Goal: Task Accomplishment & Management: Manage account settings

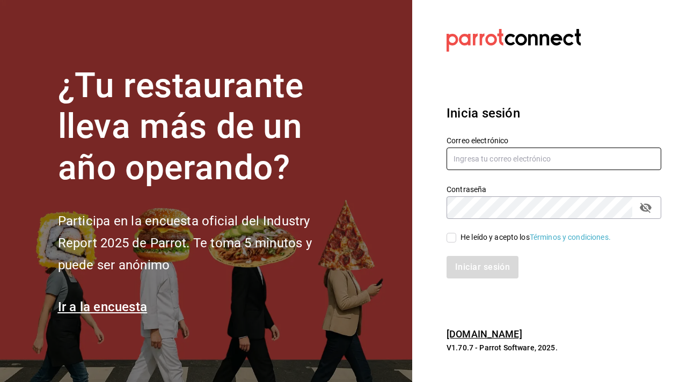
click at [474, 164] on input "text" at bounding box center [553, 158] width 215 height 23
type input "[EMAIL_ADDRESS][DOMAIN_NAME]"
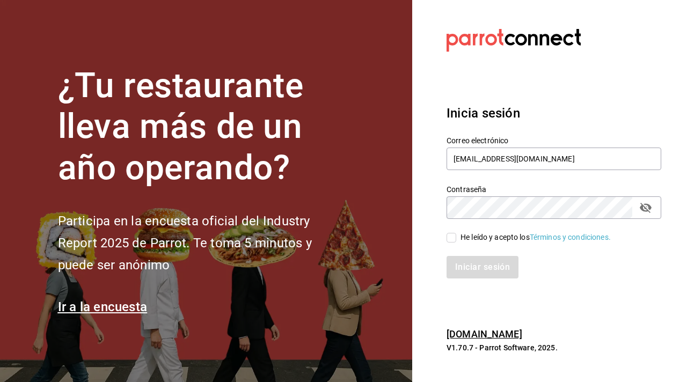
click at [643, 210] on icon "passwordField" at bounding box center [645, 208] width 12 height 10
click at [452, 238] on input "He leído y acepto los Términos y condiciones." at bounding box center [451, 238] width 10 height 10
checkbox input "true"
click at [474, 263] on button "Iniciar sesión" at bounding box center [482, 267] width 72 height 23
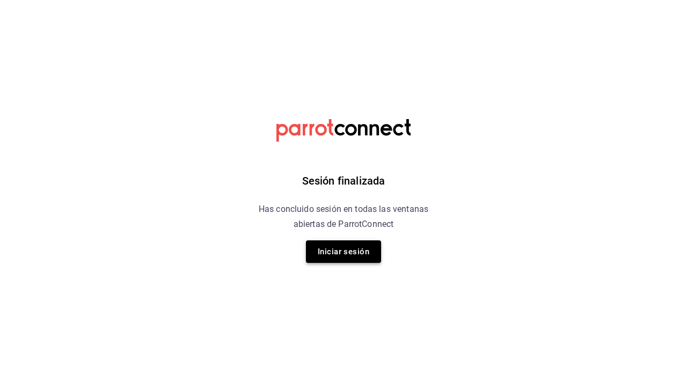
click at [360, 254] on button "Iniciar sesión" at bounding box center [343, 251] width 75 height 23
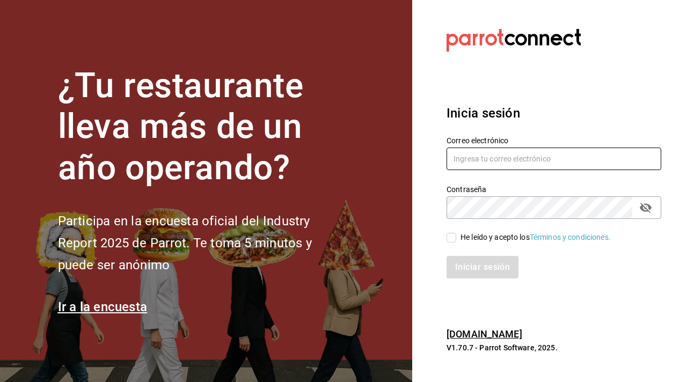
click at [464, 165] on input "text" at bounding box center [553, 158] width 215 height 23
type input "moviedolemura.com.mx"
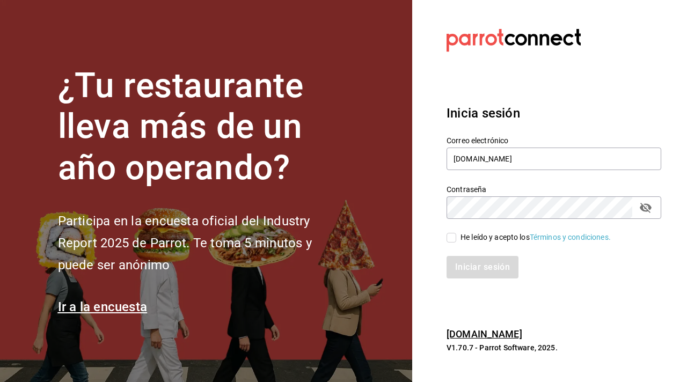
click at [643, 211] on icon "passwordField" at bounding box center [645, 207] width 13 height 13
click at [452, 237] on input "He leído y acepto los Términos y condiciones." at bounding box center [451, 238] width 10 height 10
checkbox input "true"
click at [476, 269] on button "Iniciar sesión" at bounding box center [482, 267] width 72 height 23
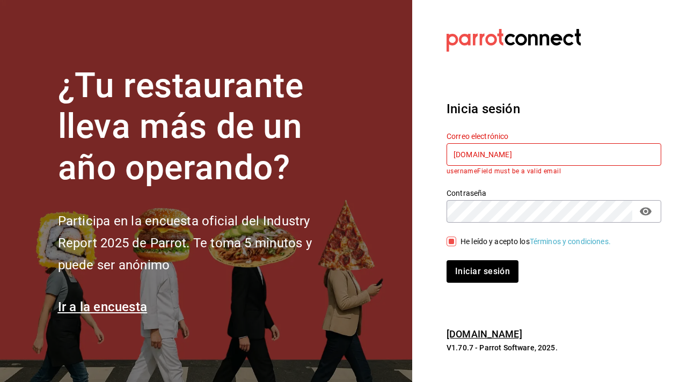
click at [485, 160] on input "moviedolemura.com.mx" at bounding box center [553, 154] width 215 height 23
click at [484, 154] on input "moviedolemura.com.mx" at bounding box center [553, 154] width 215 height 23
click at [482, 154] on input "moviedolemura.com.mx" at bounding box center [553, 154] width 215 height 23
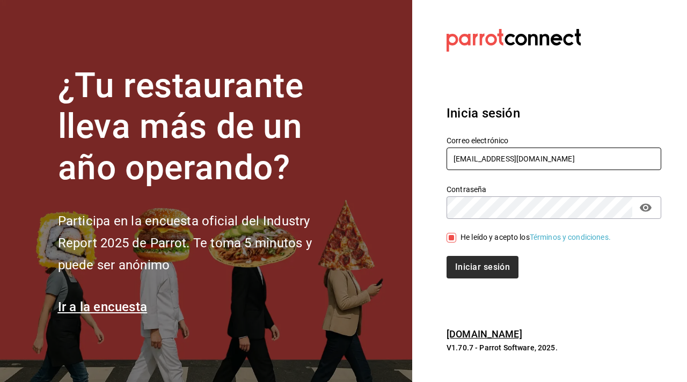
type input "[EMAIL_ADDRESS][DOMAIN_NAME]"
click at [507, 268] on button "Iniciar sesión" at bounding box center [482, 267] width 72 height 23
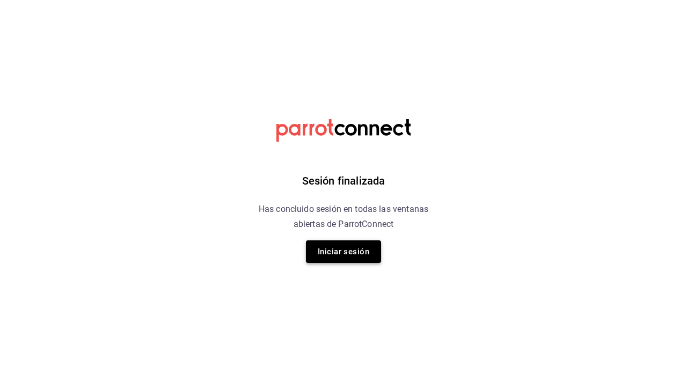
click at [350, 253] on button "Iniciar sesión" at bounding box center [343, 251] width 75 height 23
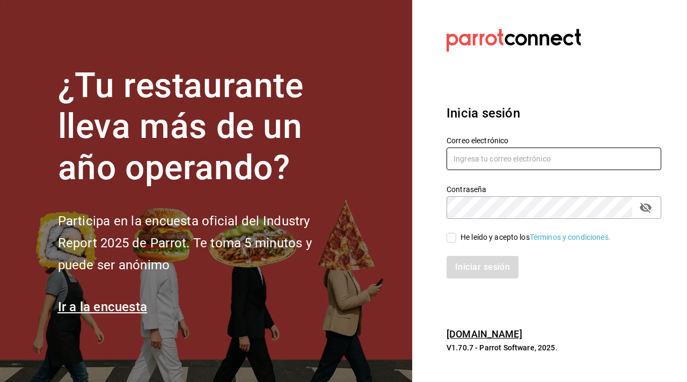
click at [508, 158] on input "text" at bounding box center [553, 158] width 215 height 23
type input "[EMAIL_ADDRESS][DOMAIN_NAME]"
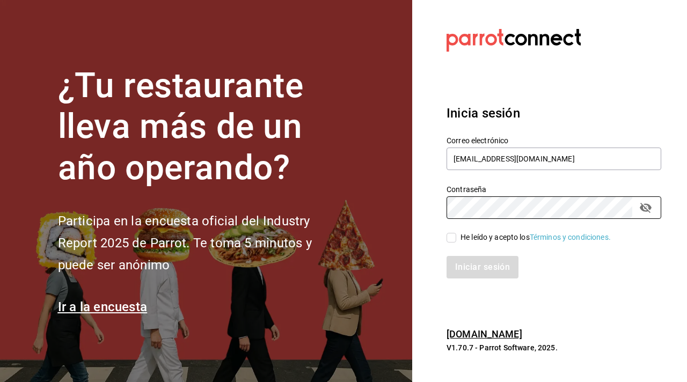
click at [447, 240] on input "He leído y acepto los Términos y condiciones." at bounding box center [451, 238] width 10 height 10
checkbox input "true"
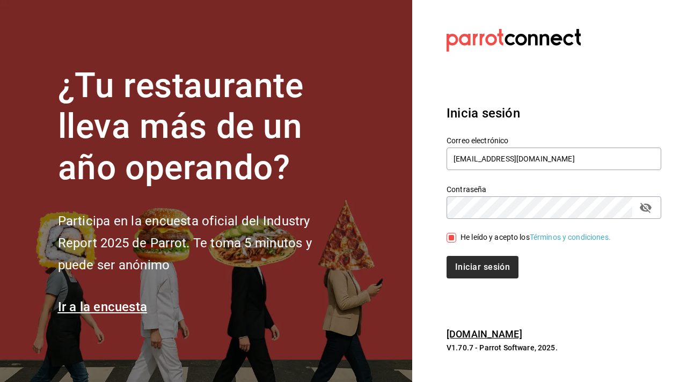
click at [466, 261] on button "Iniciar sesión" at bounding box center [482, 267] width 72 height 23
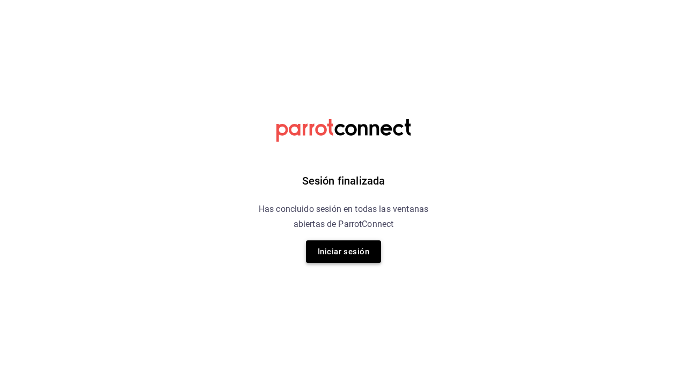
click at [357, 256] on button "Iniciar sesión" at bounding box center [343, 251] width 75 height 23
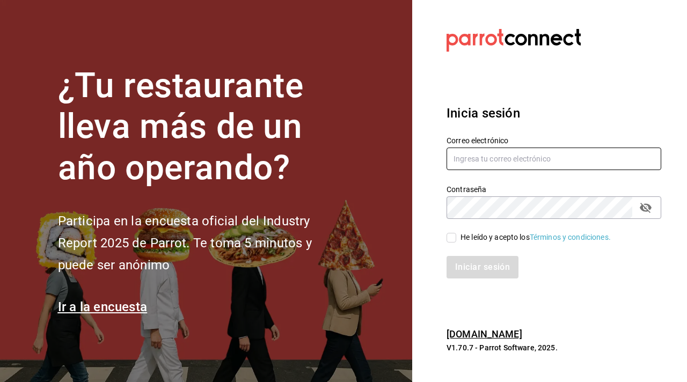
click at [461, 160] on input "text" at bounding box center [553, 158] width 215 height 23
type input "moviedo@lemura.com.mx"
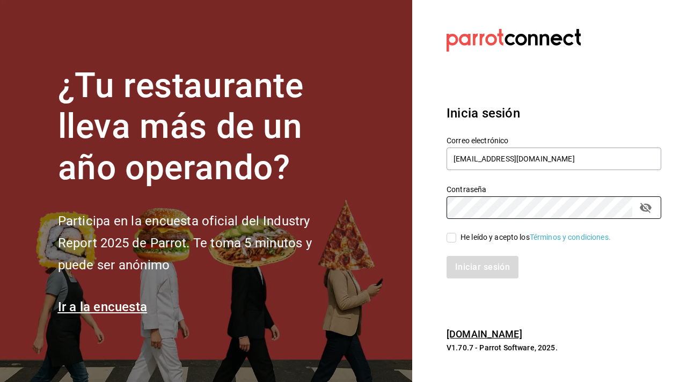
click at [452, 240] on input "He leído y acepto los Términos y condiciones." at bounding box center [451, 238] width 10 height 10
checkbox input "true"
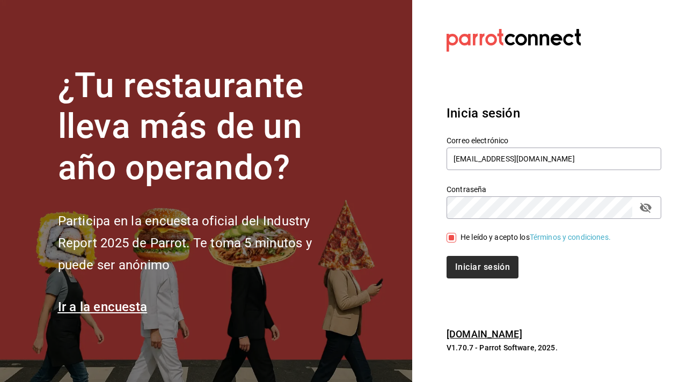
click at [469, 267] on button "Iniciar sesión" at bounding box center [482, 267] width 72 height 23
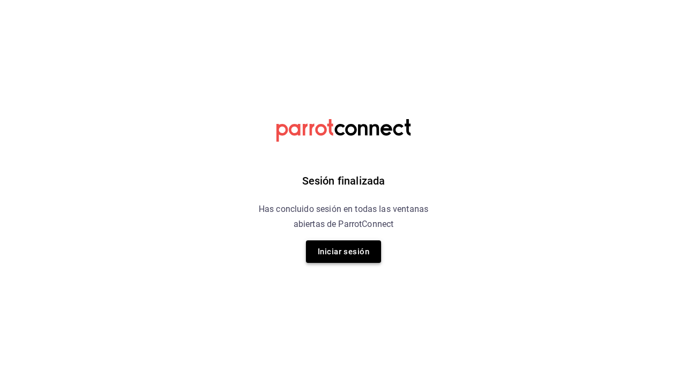
click at [361, 247] on button "Iniciar sesión" at bounding box center [343, 251] width 75 height 23
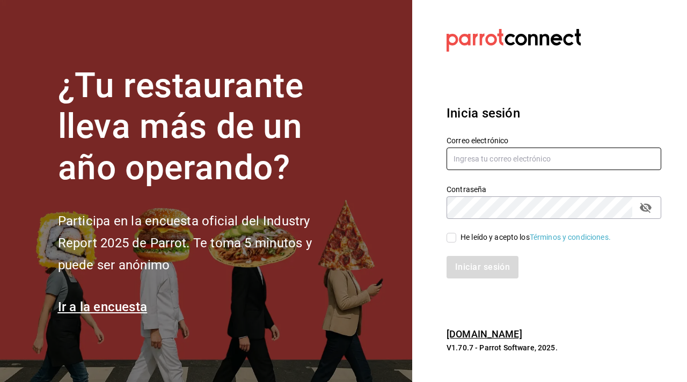
click at [476, 154] on input "text" at bounding box center [553, 158] width 215 height 23
type input "[EMAIL_ADDRESS][DOMAIN_NAME]"
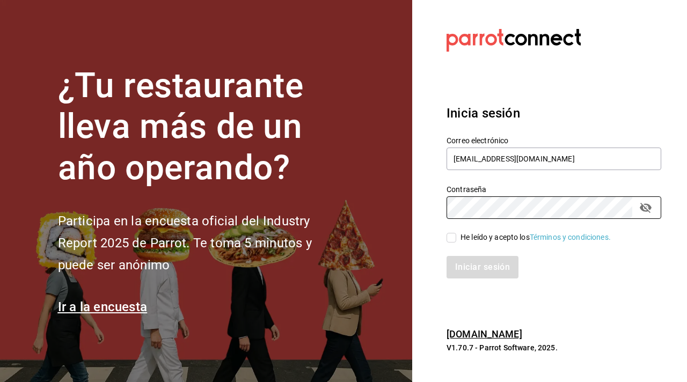
click at [452, 238] on input "He leído y acepto los Términos y condiciones." at bounding box center [451, 238] width 10 height 10
checkbox input "true"
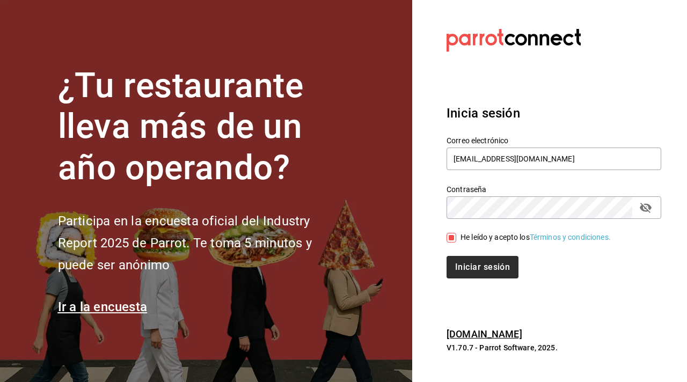
click at [464, 265] on button "Iniciar sesión" at bounding box center [482, 267] width 72 height 23
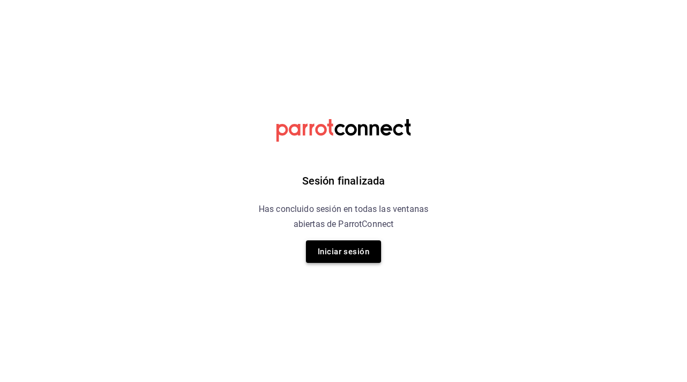
click at [328, 255] on button "Iniciar sesión" at bounding box center [343, 251] width 75 height 23
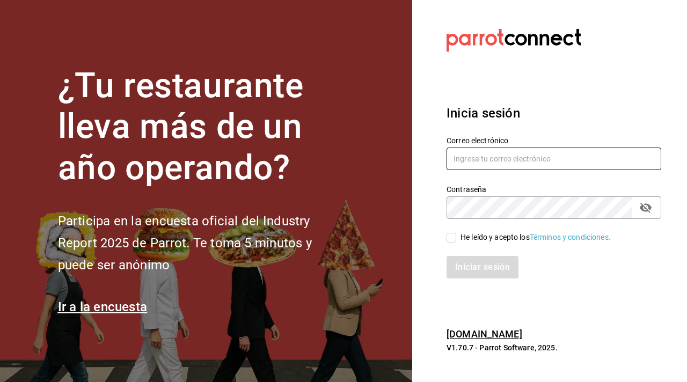
click at [486, 156] on input "text" at bounding box center [553, 158] width 215 height 23
type input "[EMAIL_ADDRESS][DOMAIN_NAME]"
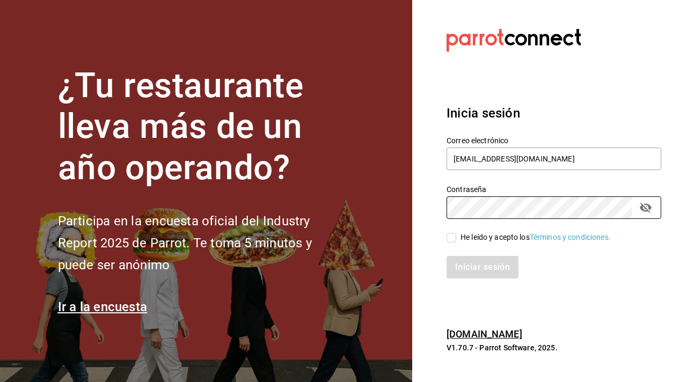
click at [454, 241] on input "He leído y acepto los Términos y condiciones." at bounding box center [451, 238] width 10 height 10
checkbox input "true"
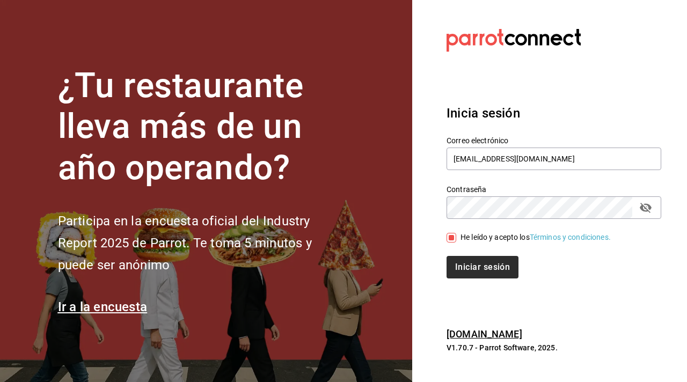
click at [490, 268] on button "Iniciar sesión" at bounding box center [482, 267] width 72 height 23
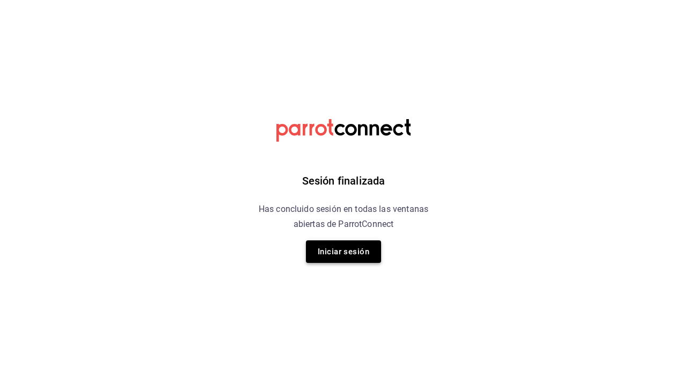
click at [348, 260] on button "Iniciar sesión" at bounding box center [343, 251] width 75 height 23
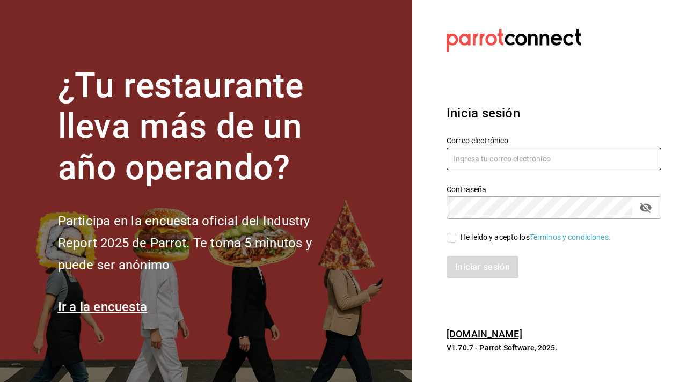
click at [466, 155] on input "text" at bounding box center [553, 158] width 215 height 23
type input "moviedolemura.com.mx"
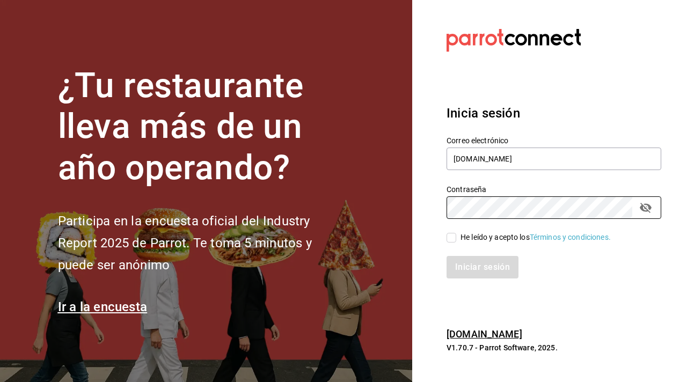
click at [454, 237] on input "He leído y acepto los Términos y condiciones." at bounding box center [451, 238] width 10 height 10
checkbox input "true"
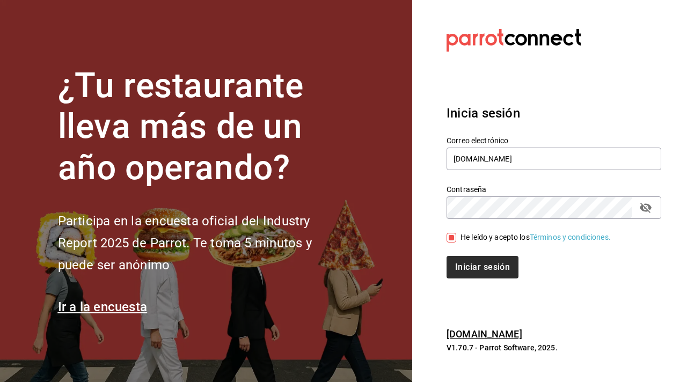
click at [470, 263] on button "Iniciar sesión" at bounding box center [482, 267] width 72 height 23
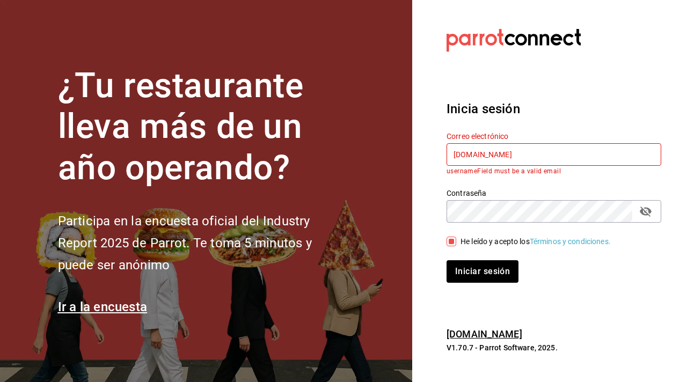
click at [482, 158] on input "moviedolemura.com.mx" at bounding box center [553, 154] width 215 height 23
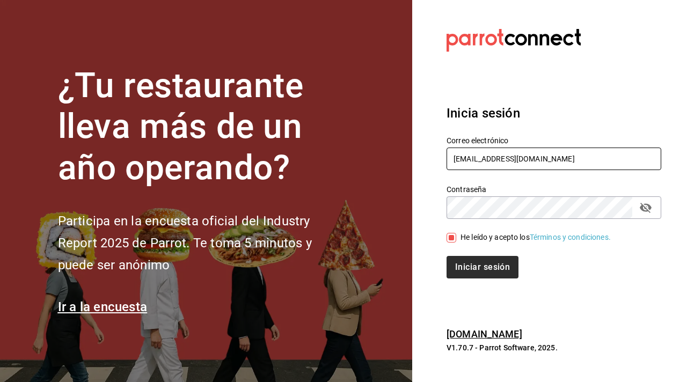
type input "moviedo@lemura.com.mx"
click at [483, 271] on button "Iniciar sesión" at bounding box center [482, 267] width 72 height 23
